Goal: Task Accomplishment & Management: Manage account settings

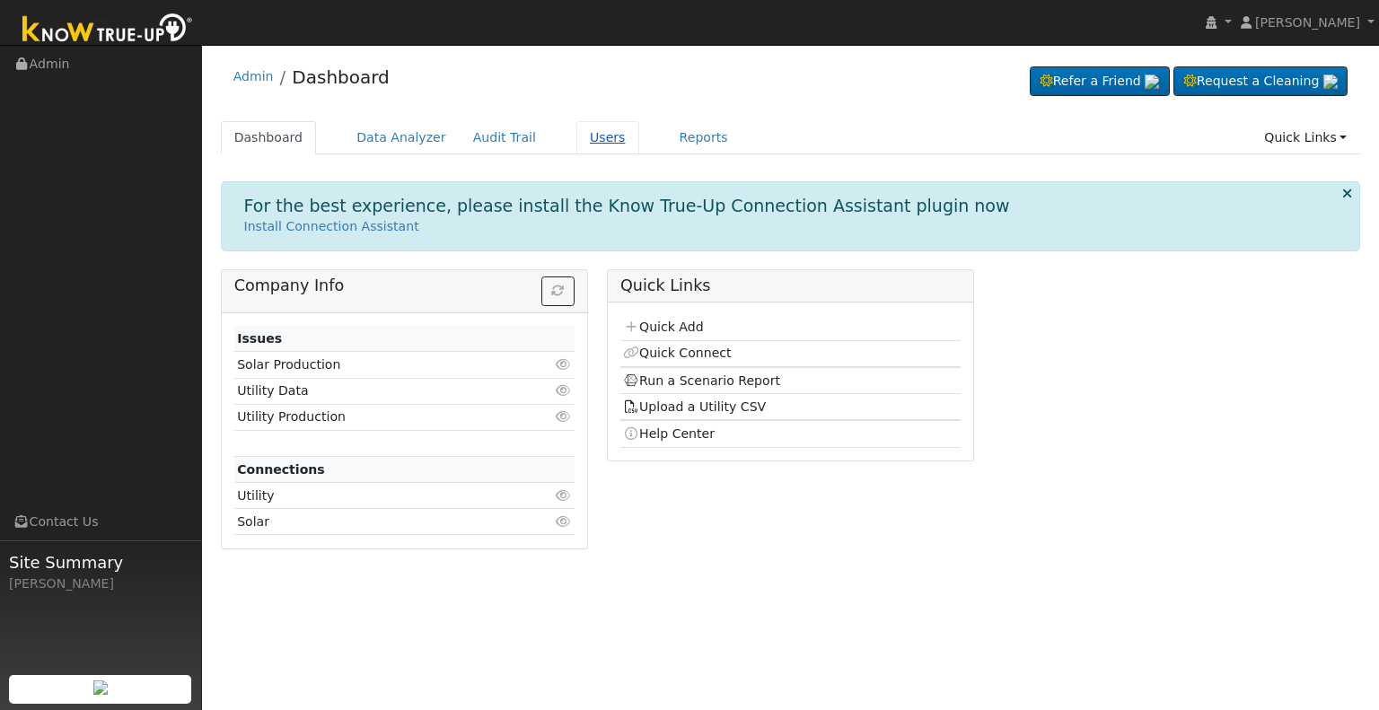
click at [588, 131] on link "Users" at bounding box center [607, 137] width 63 height 33
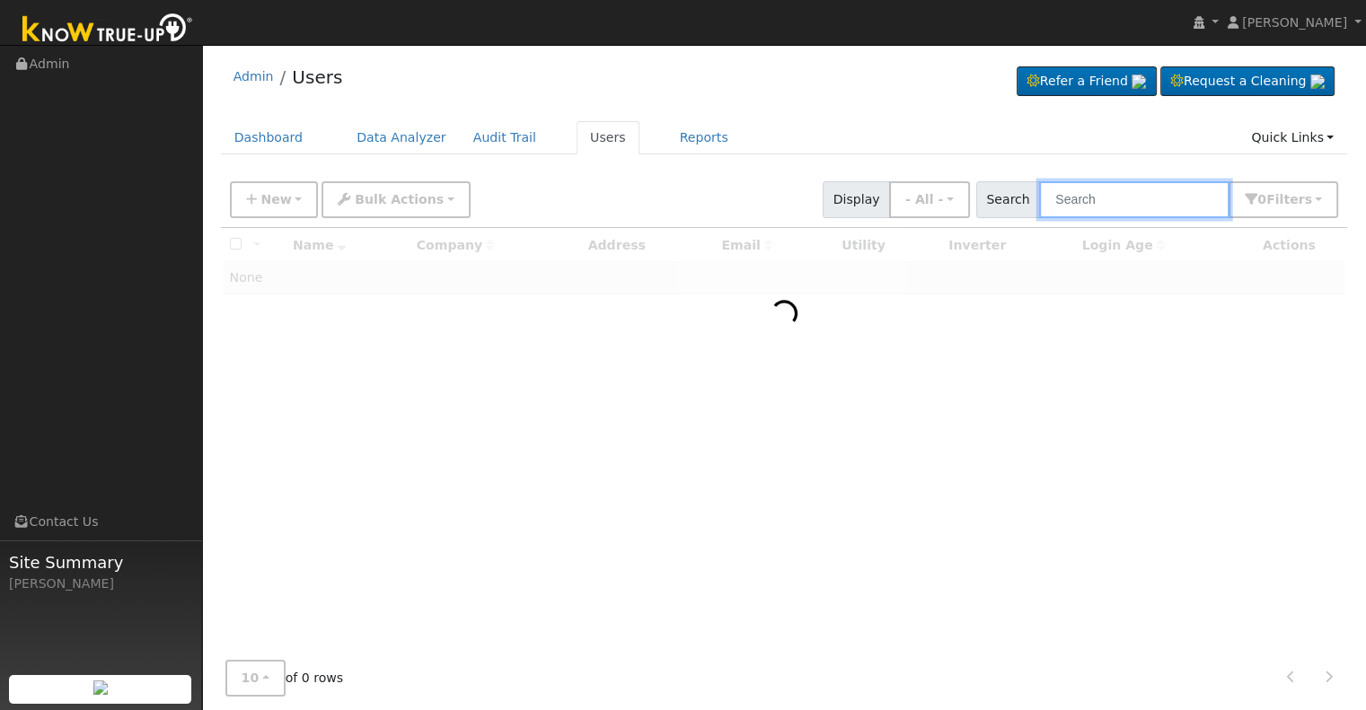
click at [1141, 207] on input "text" at bounding box center [1134, 199] width 190 height 37
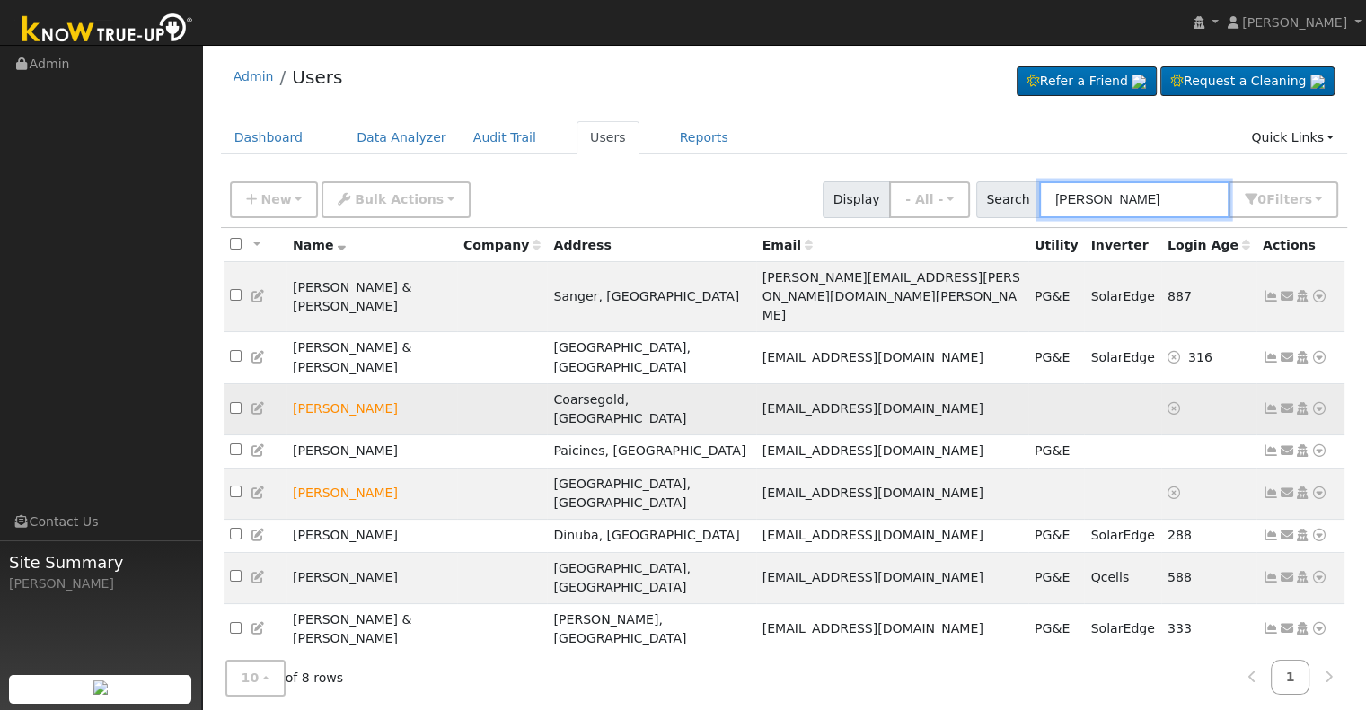
type input "[PERSON_NAME]"
click at [1304, 402] on icon at bounding box center [1302, 408] width 16 height 13
